Goal: Information Seeking & Learning: Learn about a topic

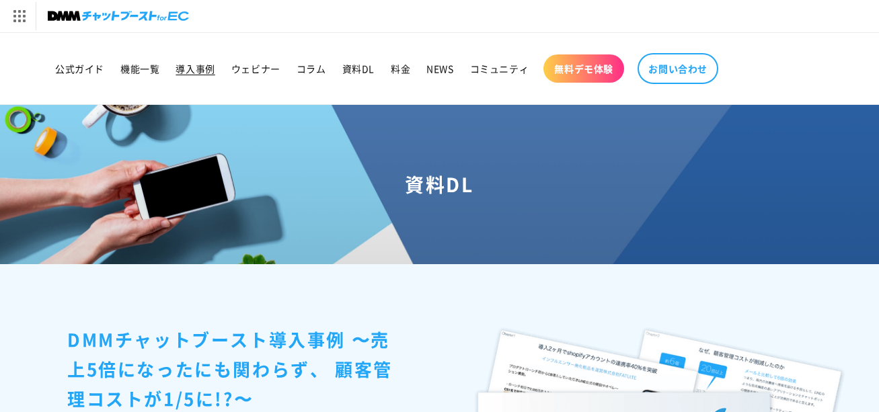
click at [182, 66] on span "導入事例" at bounding box center [195, 69] width 39 height 12
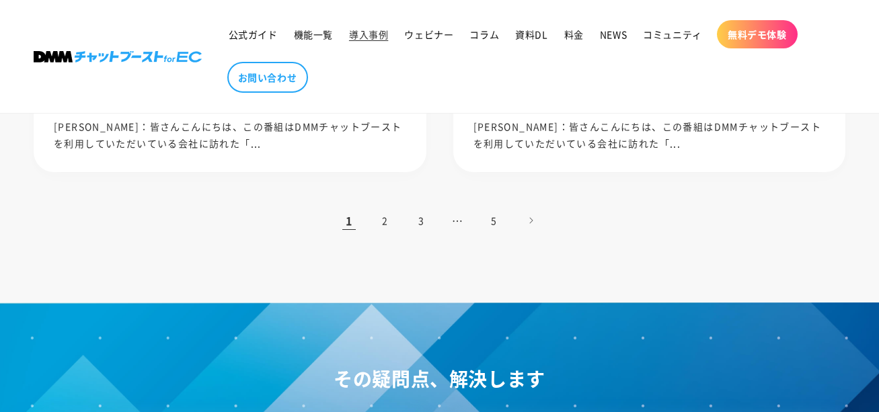
scroll to position [1488, 0]
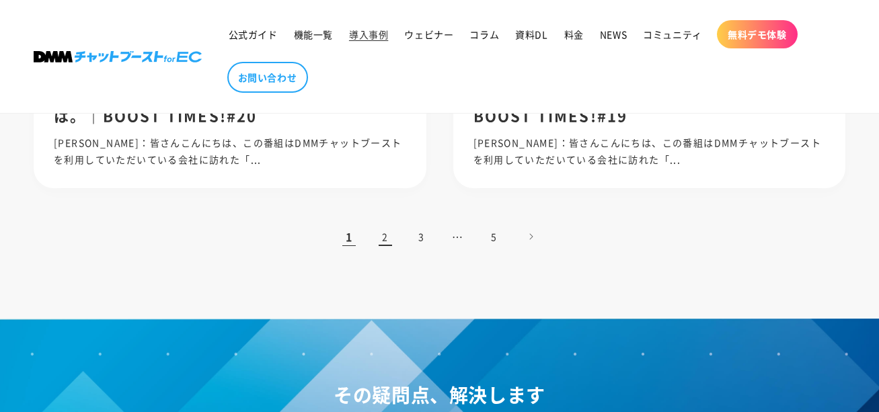
click at [388, 240] on link "2" at bounding box center [386, 237] width 30 height 30
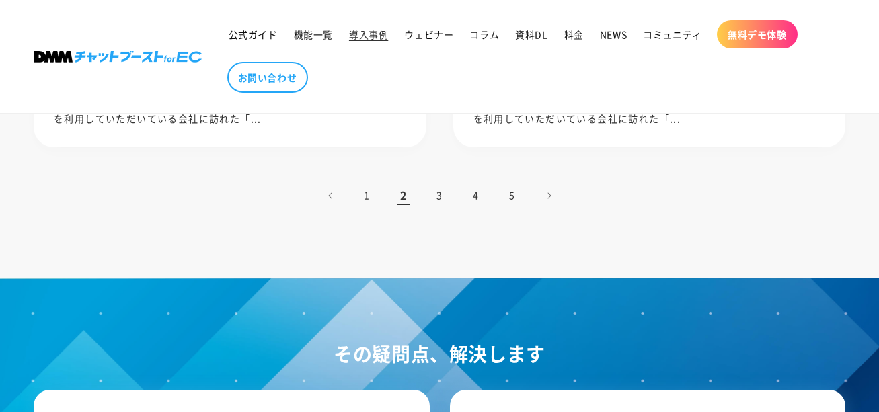
scroll to position [1509, 0]
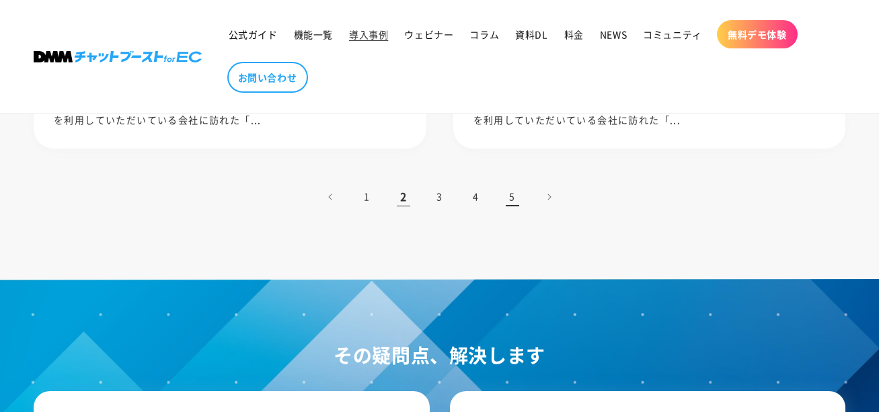
click at [511, 197] on link "5" at bounding box center [513, 197] width 30 height 30
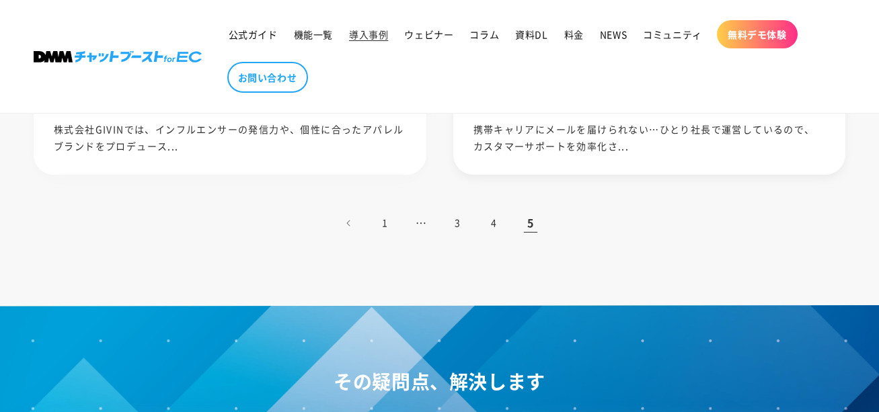
scroll to position [1056, 0]
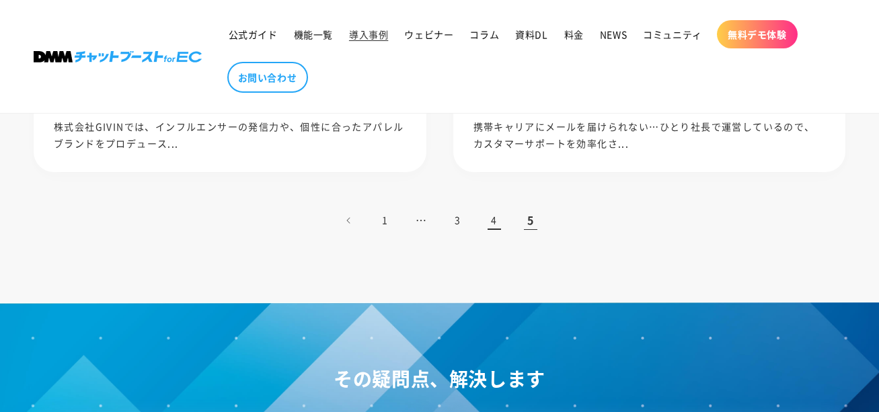
click at [497, 221] on link "4" at bounding box center [495, 221] width 30 height 30
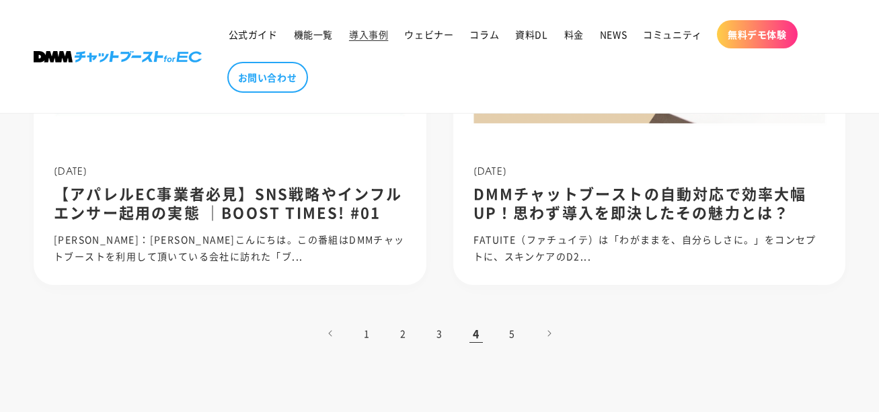
scroll to position [1354, 0]
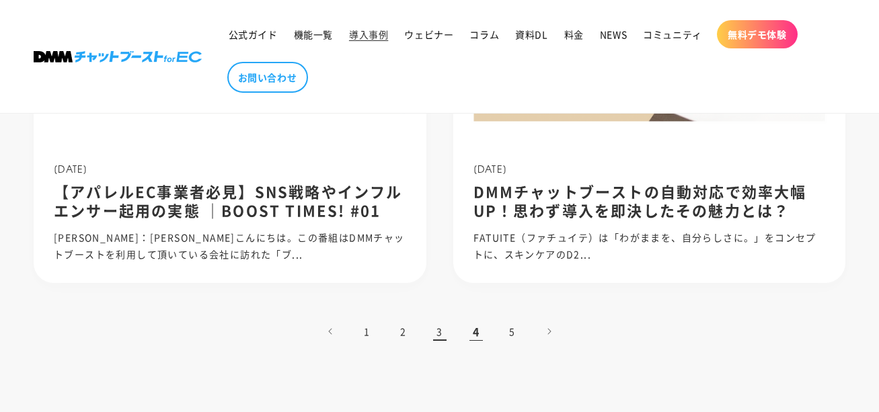
click at [440, 336] on link "3" at bounding box center [440, 332] width 30 height 30
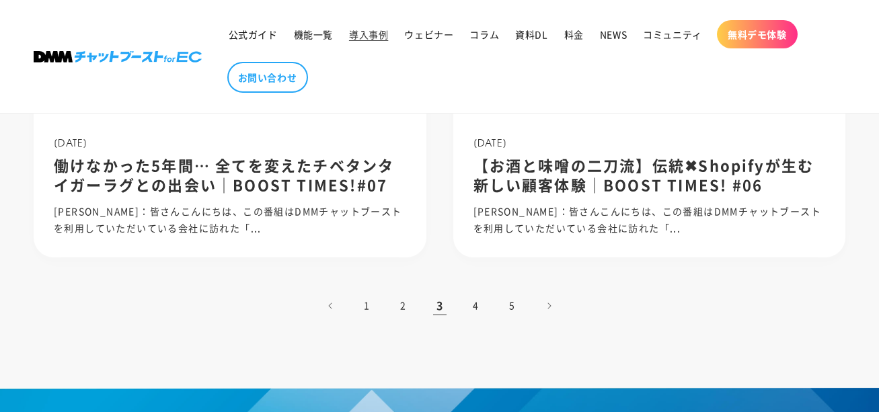
scroll to position [1365, 0]
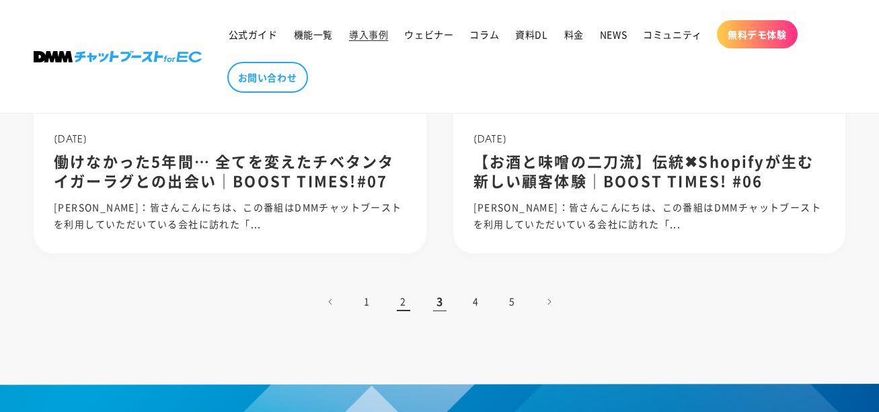
click at [404, 302] on link "2" at bounding box center [404, 302] width 30 height 30
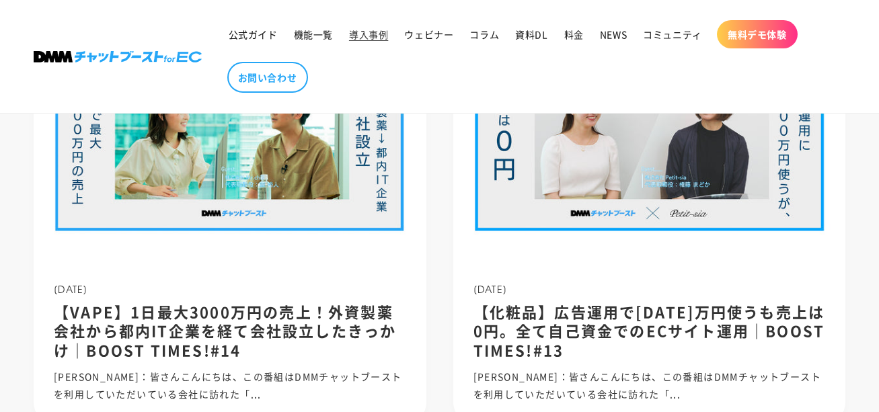
scroll to position [1496, 0]
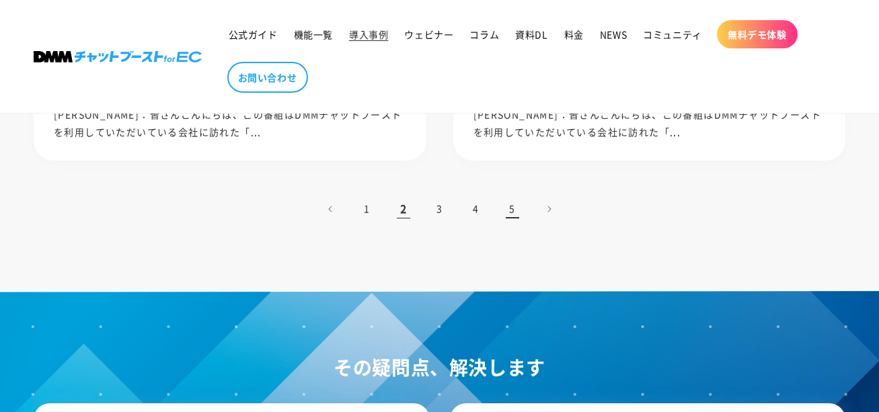
click at [513, 210] on link "5" at bounding box center [513, 209] width 30 height 30
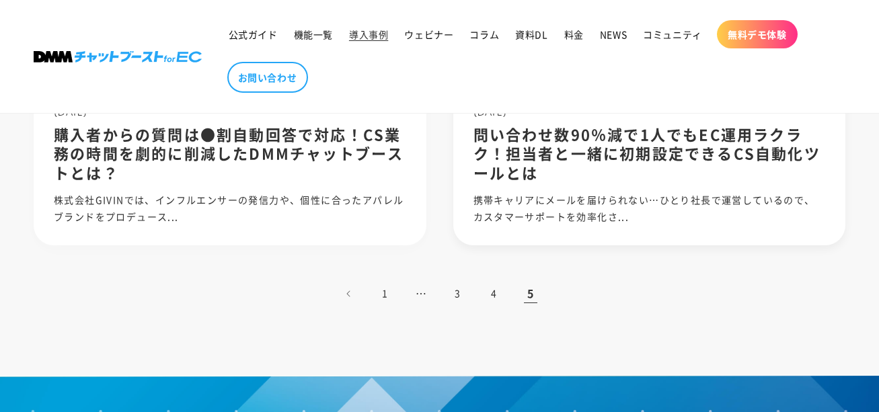
scroll to position [987, 0]
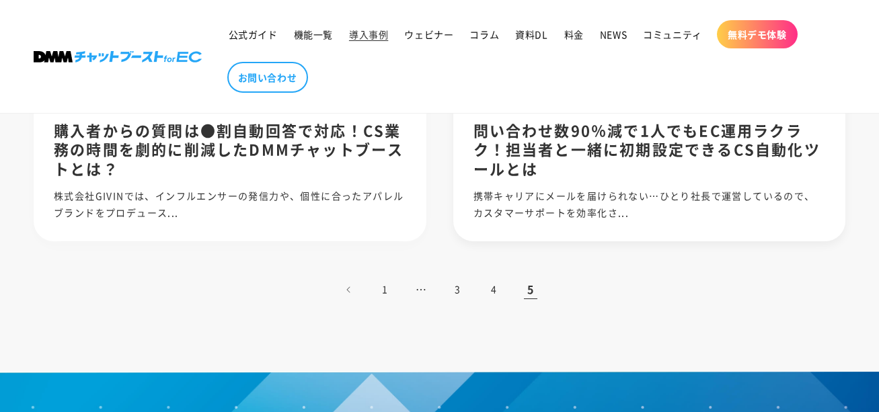
click at [567, 205] on p "携帯キャリアにメールを届けられない…ひとり社長で運営しているので、カスタマーサポートを効率化さ..." at bounding box center [650, 205] width 353 height 34
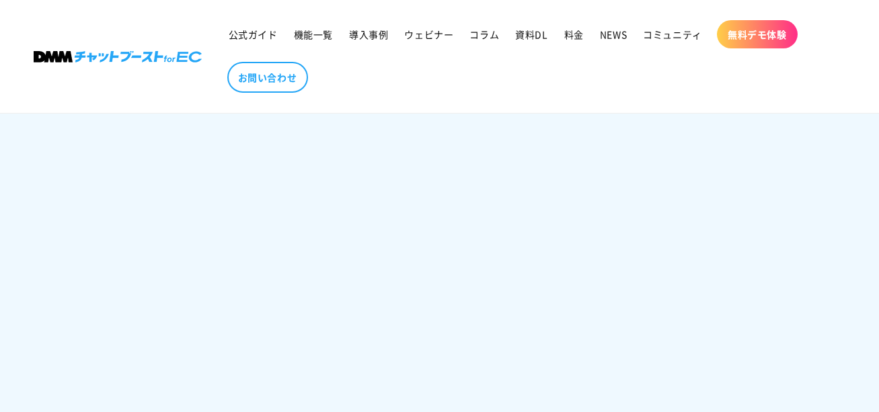
scroll to position [985, 0]
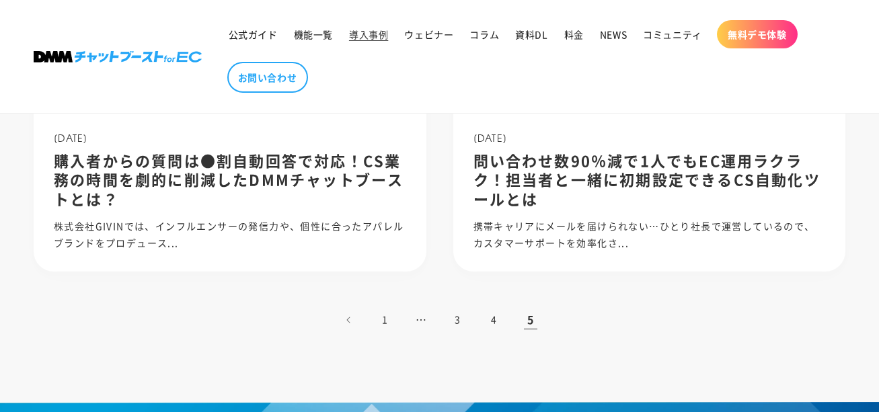
scroll to position [957, 0]
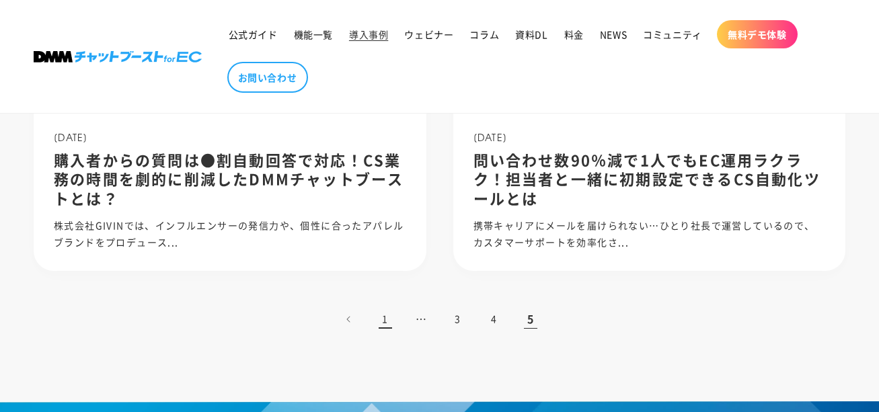
click at [393, 322] on link "1" at bounding box center [386, 320] width 30 height 30
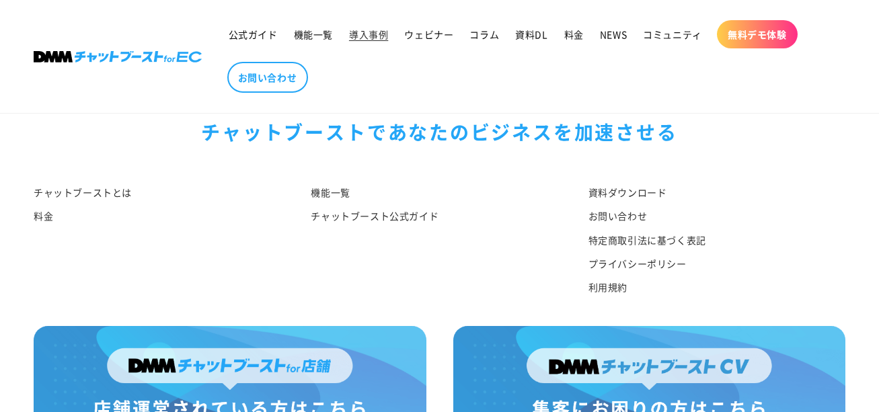
scroll to position [2237, 0]
